Goal: Task Accomplishment & Management: Manage account settings

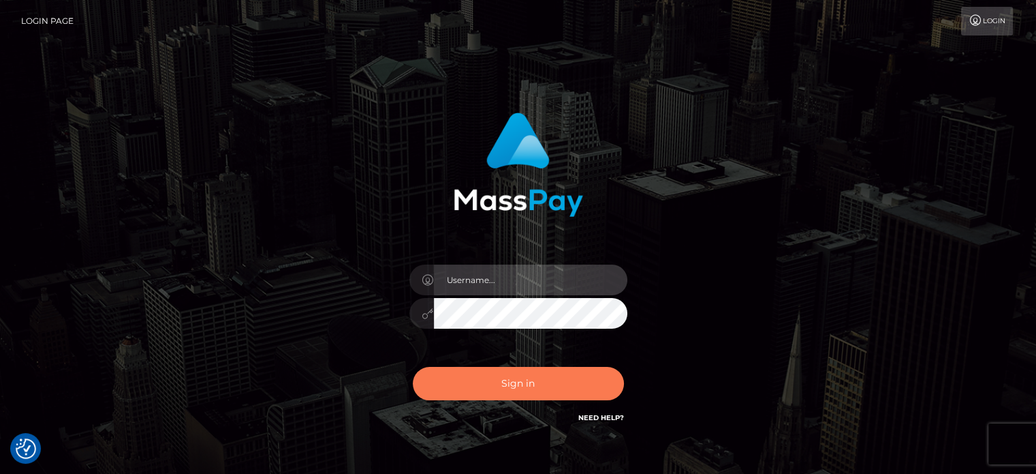
type input "[PERSON_NAME].wowcan"
click at [502, 384] on button "Sign in" at bounding box center [518, 383] width 211 height 33
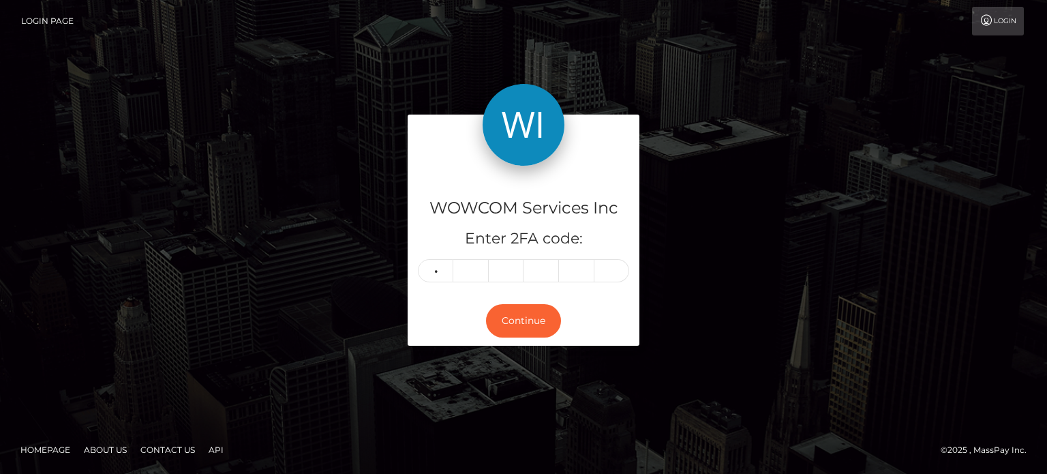
type input "6"
type input "1"
type input "8"
type input "0"
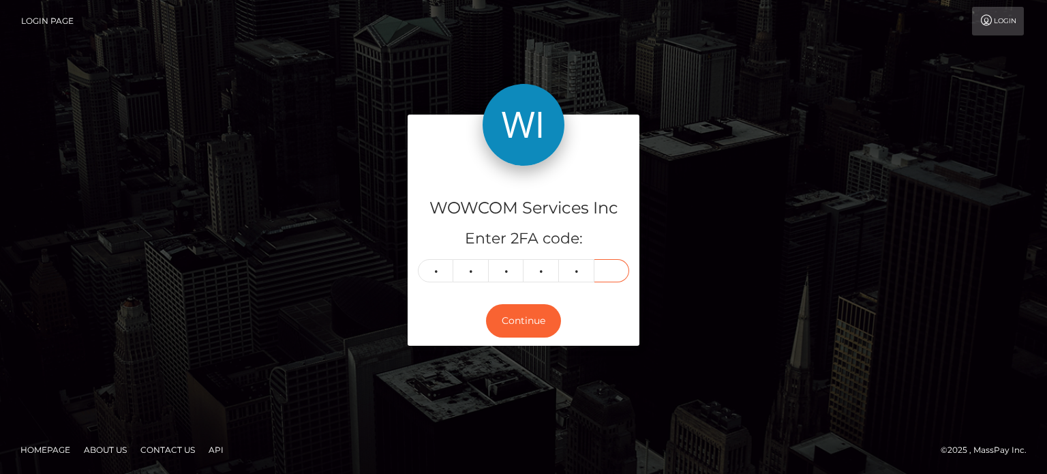
type input "8"
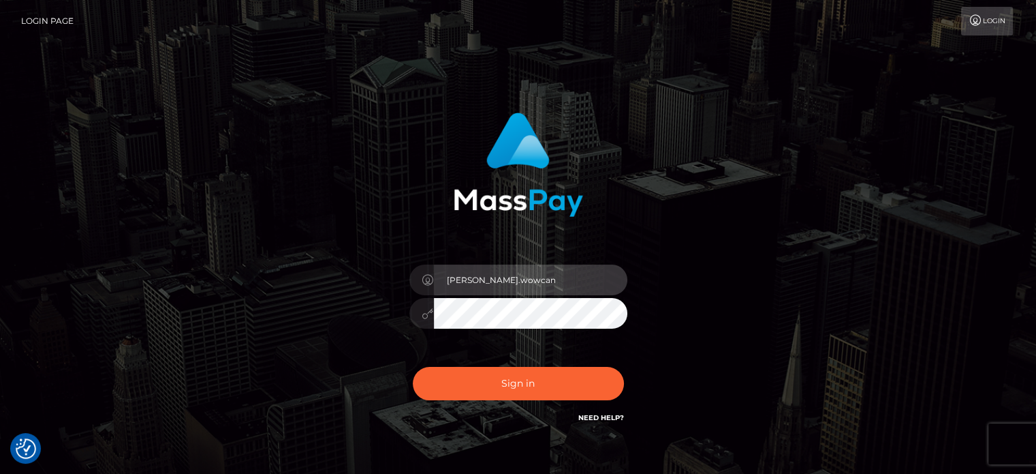
click at [542, 283] on input "[PERSON_NAME].wowcan" at bounding box center [531, 279] width 194 height 31
type input "elliot.rollacan"
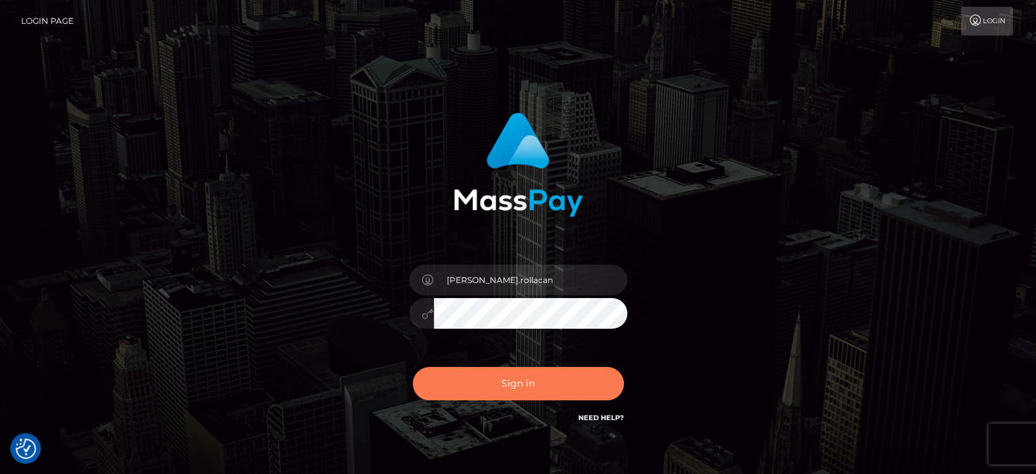
click at [507, 380] on button "Sign in" at bounding box center [518, 383] width 211 height 33
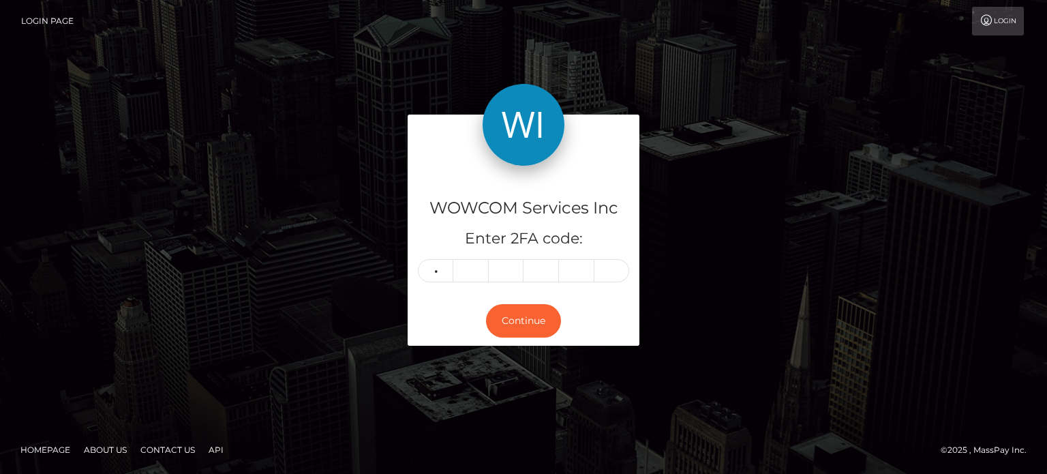
type input "0"
type input "1"
type input "9"
type input "2"
type input "6"
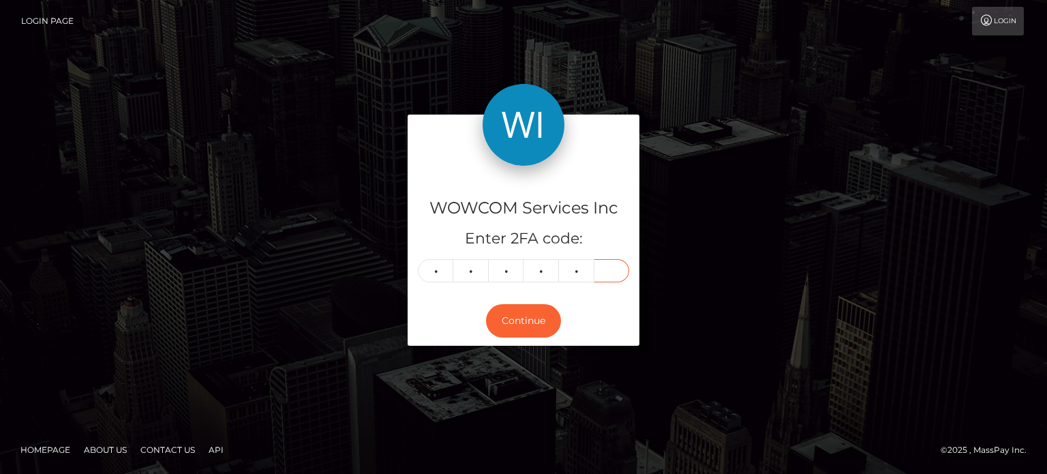
type input "5"
